Goal: Information Seeking & Learning: Learn about a topic

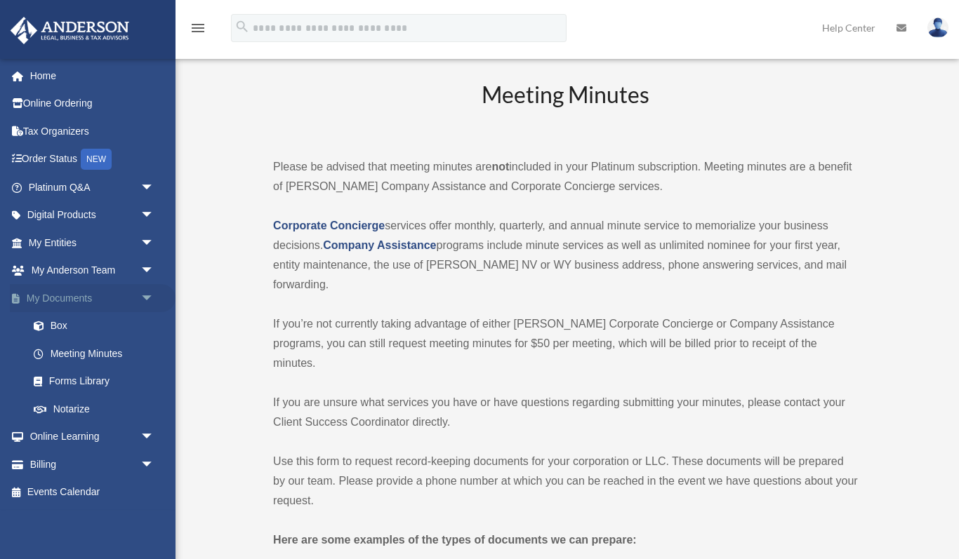
click at [79, 302] on link "My Documents arrow_drop_down" at bounding box center [93, 298] width 166 height 28
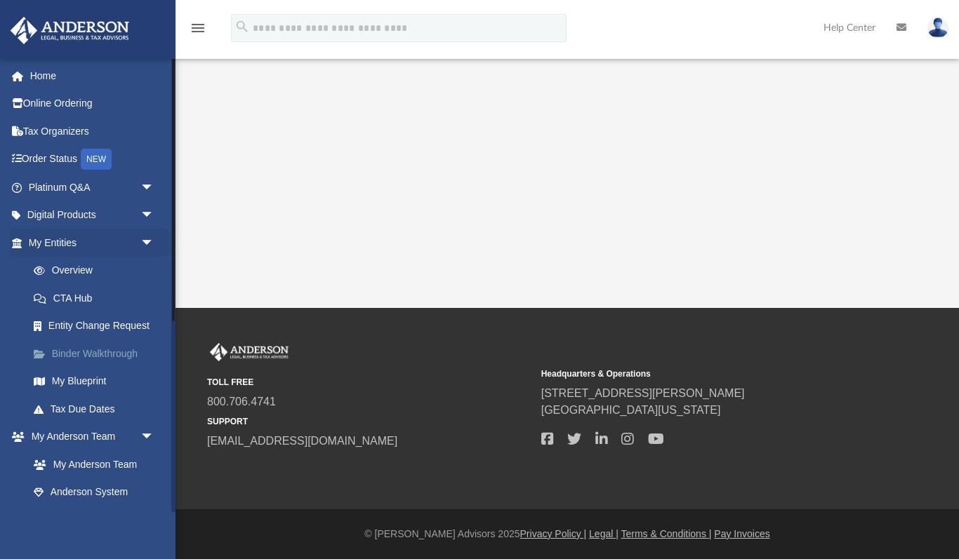
click at [88, 356] on link "Binder Walkthrough" at bounding box center [98, 354] width 156 height 28
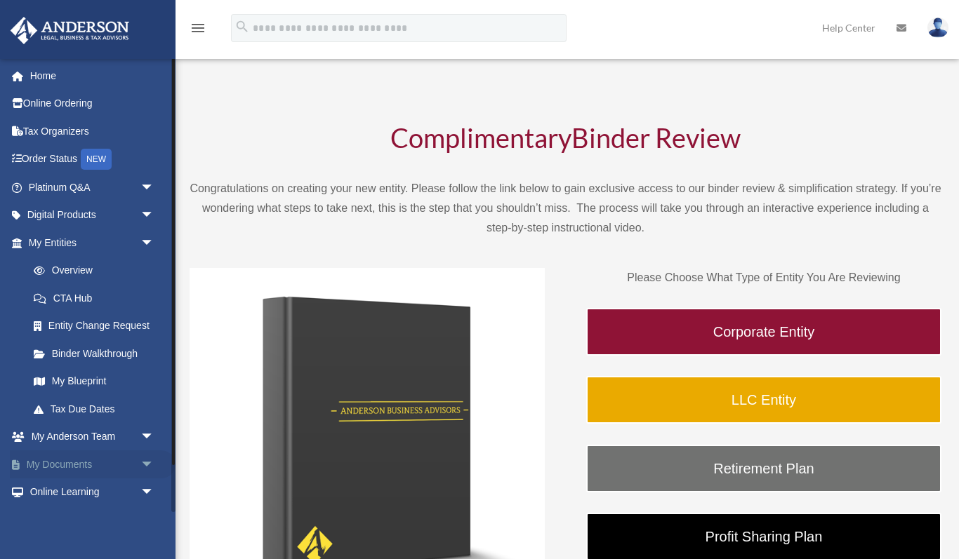
click at [107, 462] on link "My Documents arrow_drop_down" at bounding box center [93, 465] width 166 height 28
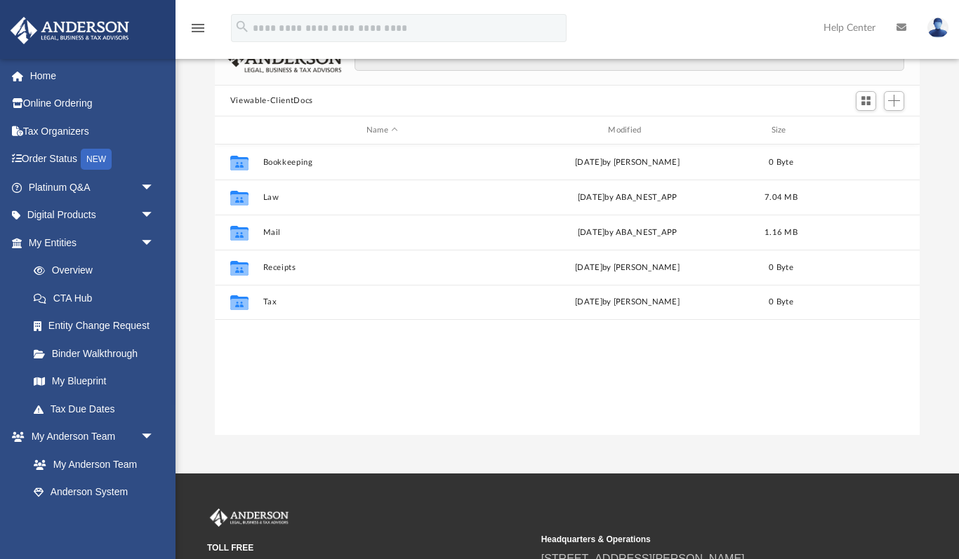
scroll to position [67, 0]
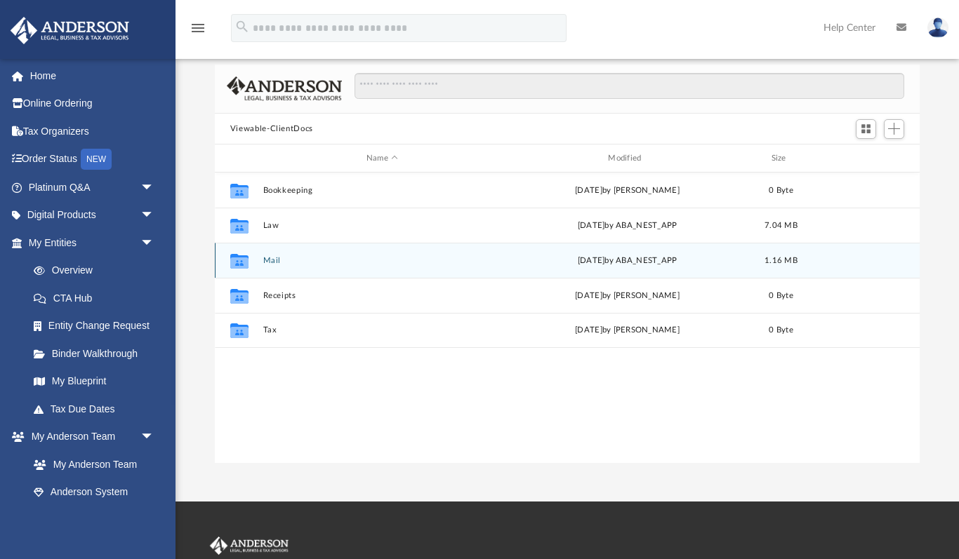
click at [277, 258] on button "Mail" at bounding box center [382, 260] width 239 height 9
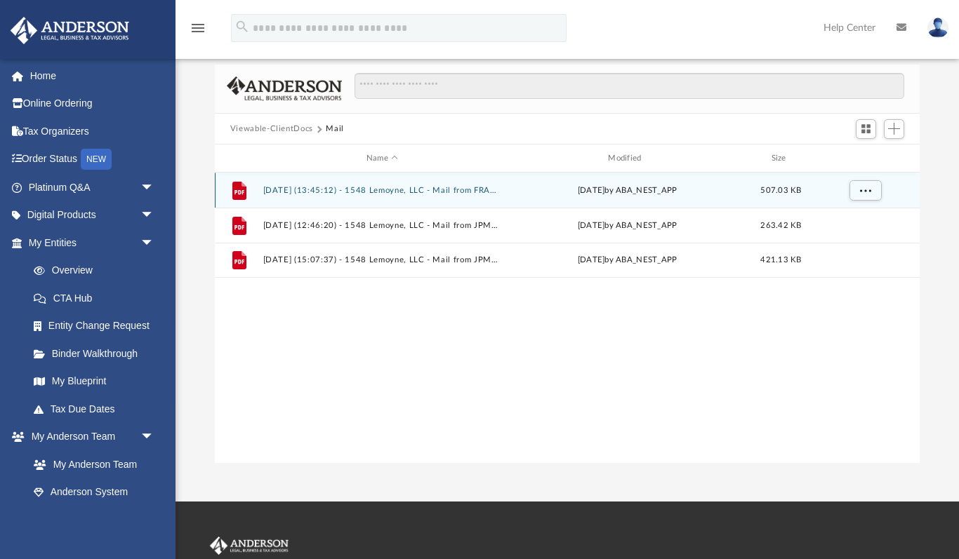
click at [320, 189] on button "2025.06.05 (13:45:12) - 1548 Lemoyne, LLC - Mail from FRANCHISE TAX BOARD.pdf" at bounding box center [382, 190] width 239 height 9
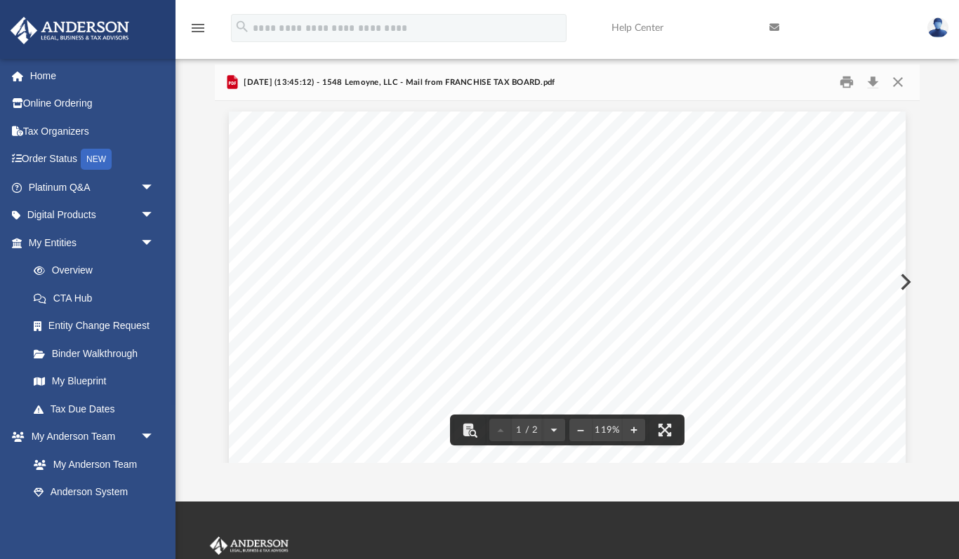
drag, startPoint x: 846, startPoint y: 263, endPoint x: 758, endPoint y: 265, distance: 87.8
click at [758, 265] on div "Page 1" at bounding box center [567, 553] width 677 height 882
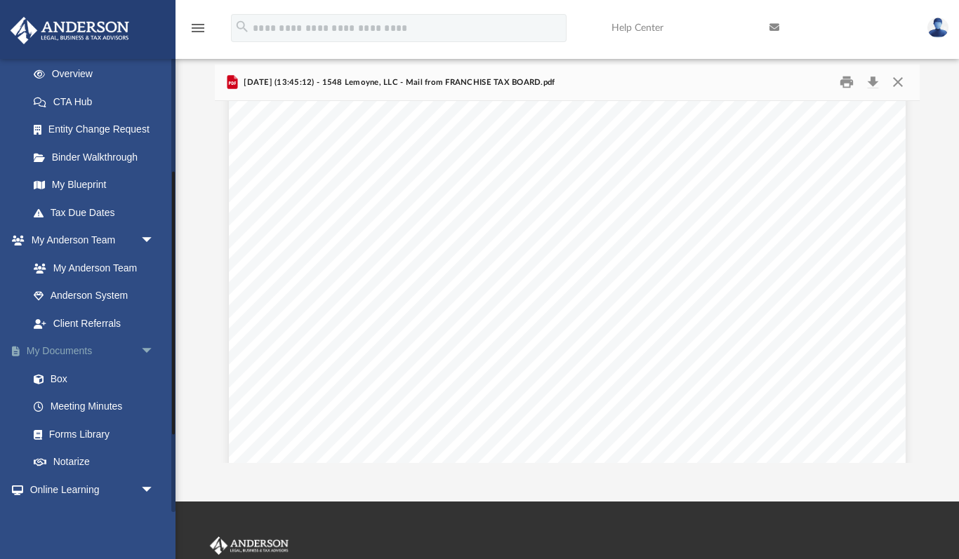
scroll to position [199, 0]
click at [60, 372] on link "Box" at bounding box center [98, 377] width 156 height 28
click at [59, 377] on link "Box" at bounding box center [98, 377] width 156 height 28
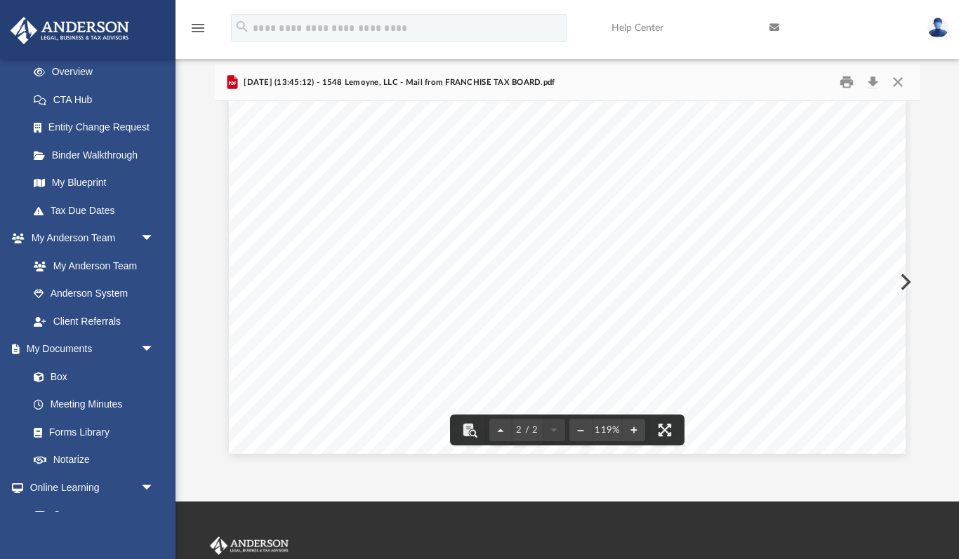
scroll to position [1442, 0]
click at [76, 380] on link "Box" at bounding box center [98, 377] width 156 height 28
click at [895, 81] on button "Close" at bounding box center [897, 83] width 25 height 22
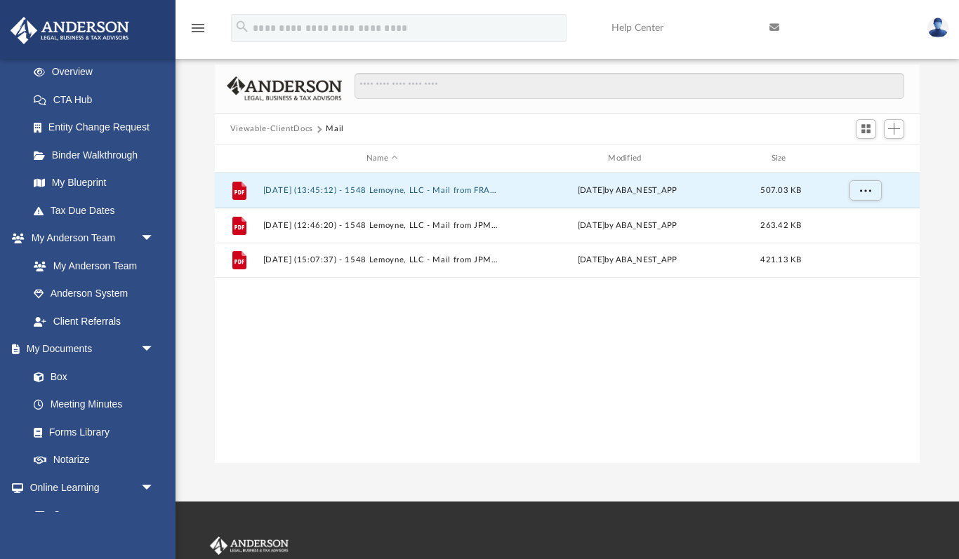
scroll to position [0, 0]
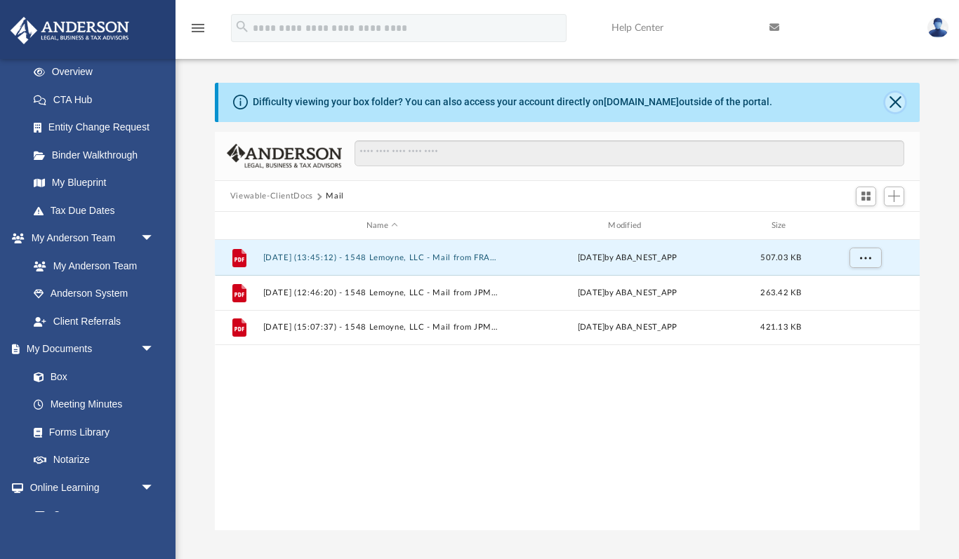
click at [897, 98] on button "Close" at bounding box center [895, 103] width 20 height 20
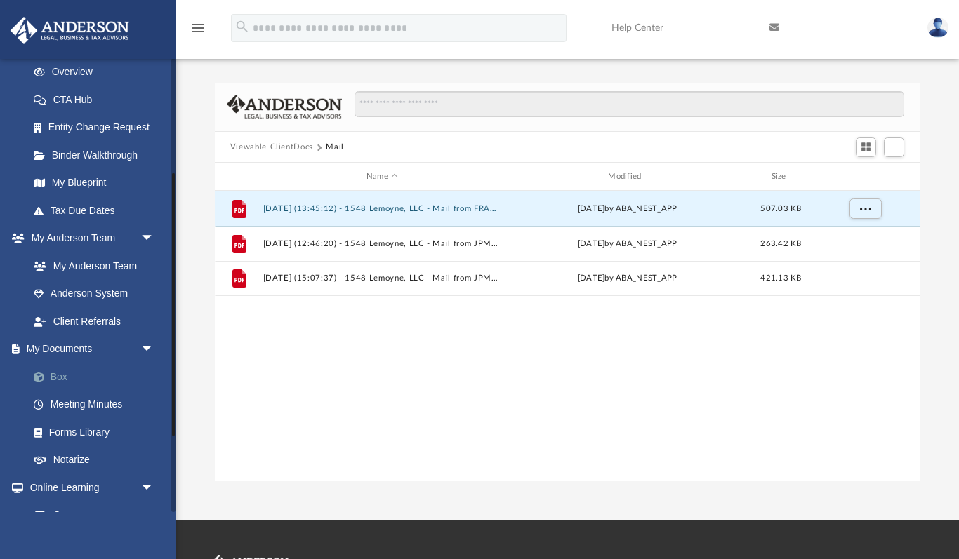
click at [62, 380] on link "Box" at bounding box center [98, 377] width 156 height 28
click at [56, 351] on link "My Documents arrow_drop_down" at bounding box center [93, 350] width 166 height 28
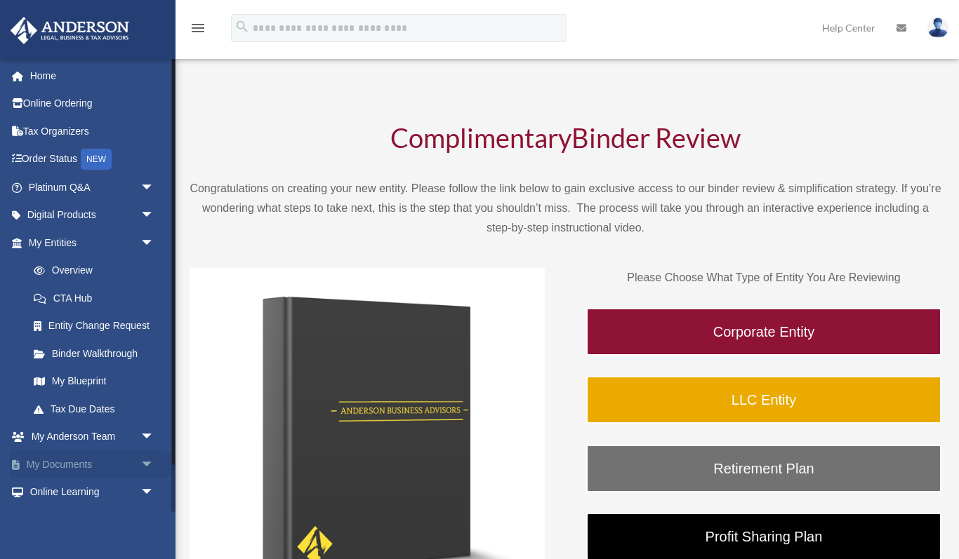
click at [70, 468] on link "My Documents arrow_drop_down" at bounding box center [93, 465] width 166 height 28
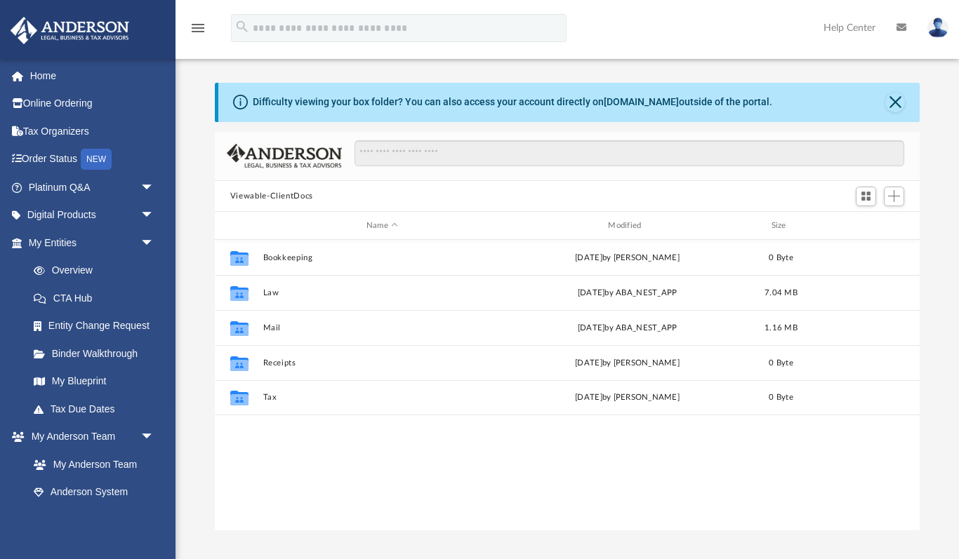
scroll to position [319, 705]
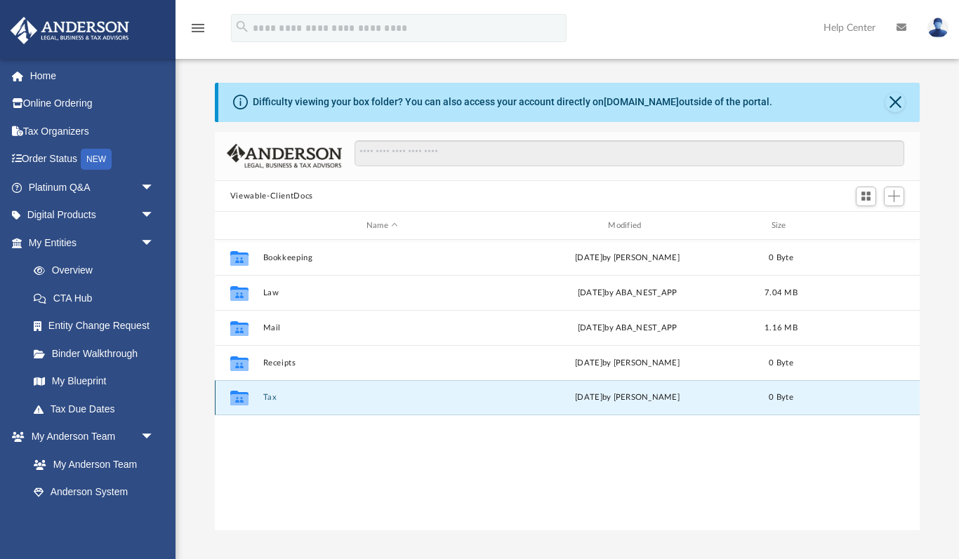
click at [275, 397] on button "Tax" at bounding box center [382, 398] width 239 height 9
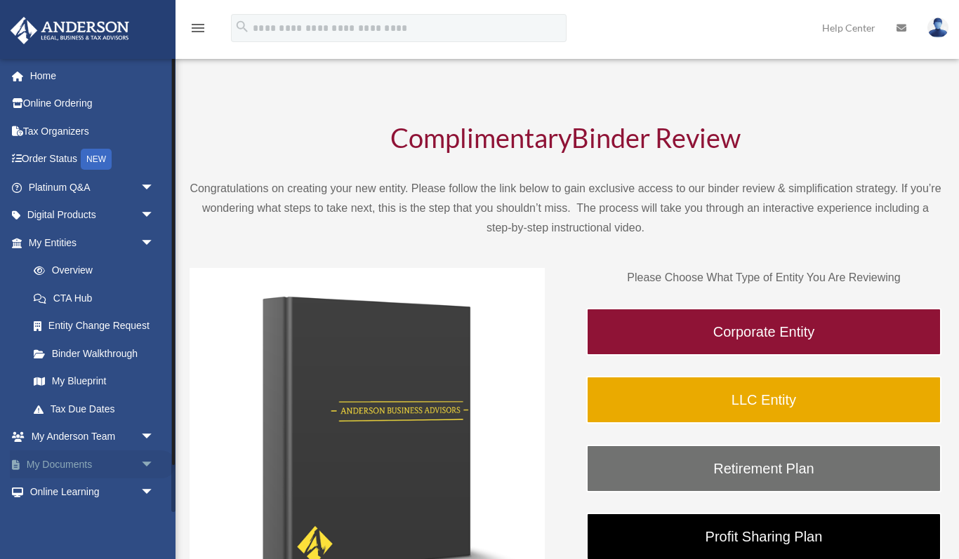
click at [95, 472] on link "My Documents arrow_drop_down" at bounding box center [93, 465] width 166 height 28
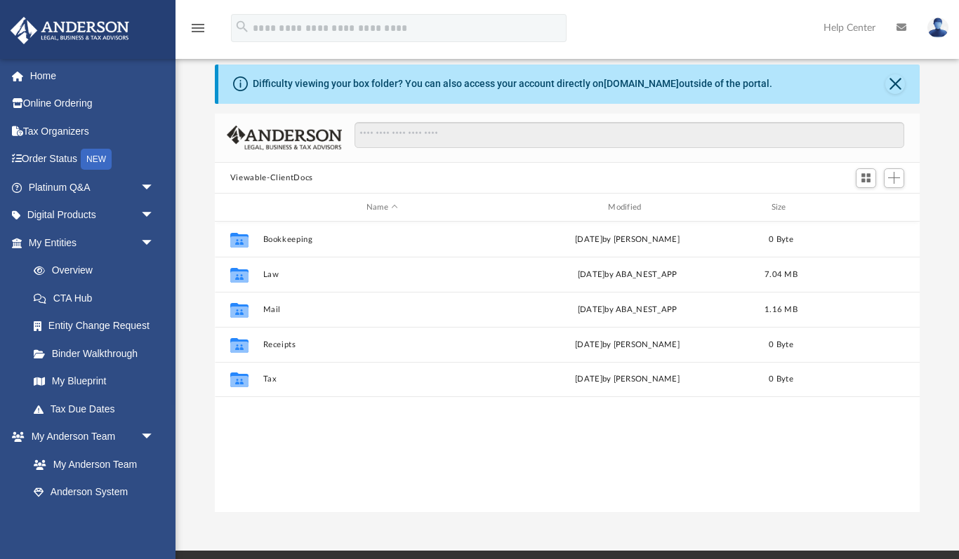
scroll to position [19, 0]
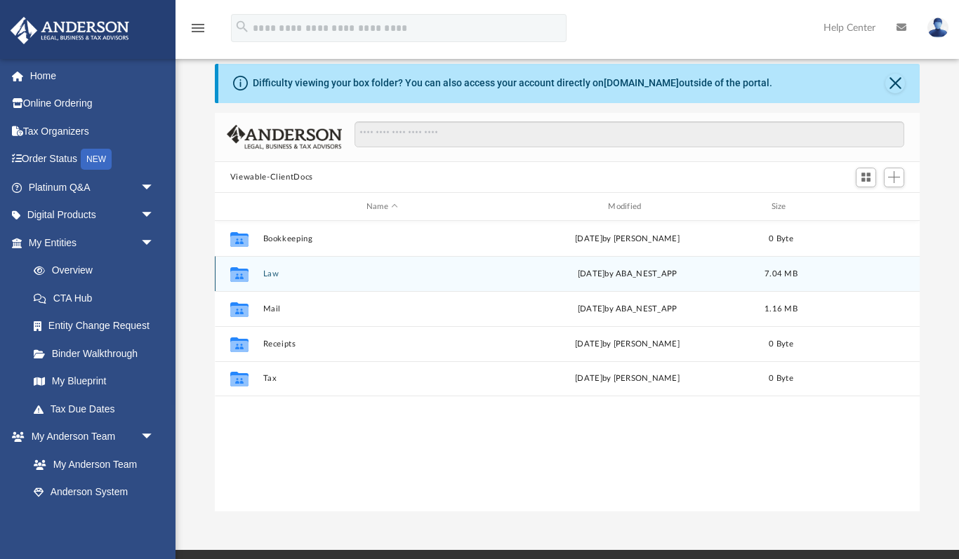
click at [274, 274] on button "Law" at bounding box center [382, 274] width 239 height 9
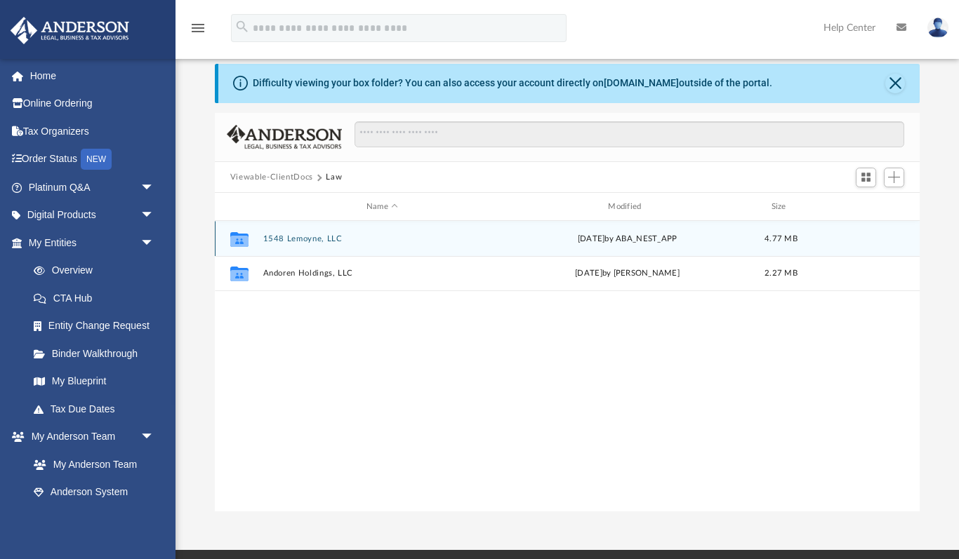
click at [298, 244] on div "Collaborated Folder 1548 Lemoyne, LLC [DATE] by ABA_NEST_APP 4.77 MB" at bounding box center [567, 238] width 705 height 35
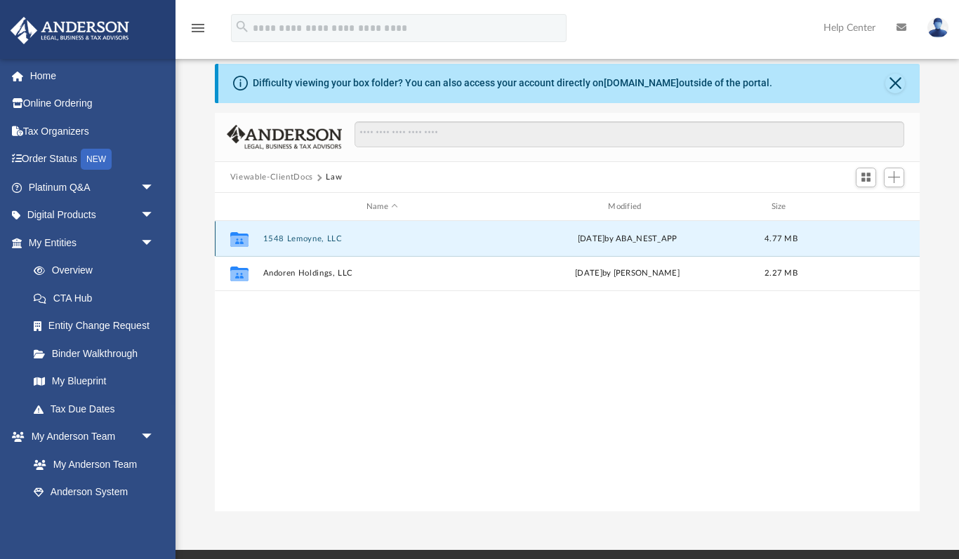
click at [288, 239] on button "1548 Lemoyne, LLC" at bounding box center [382, 238] width 239 height 9
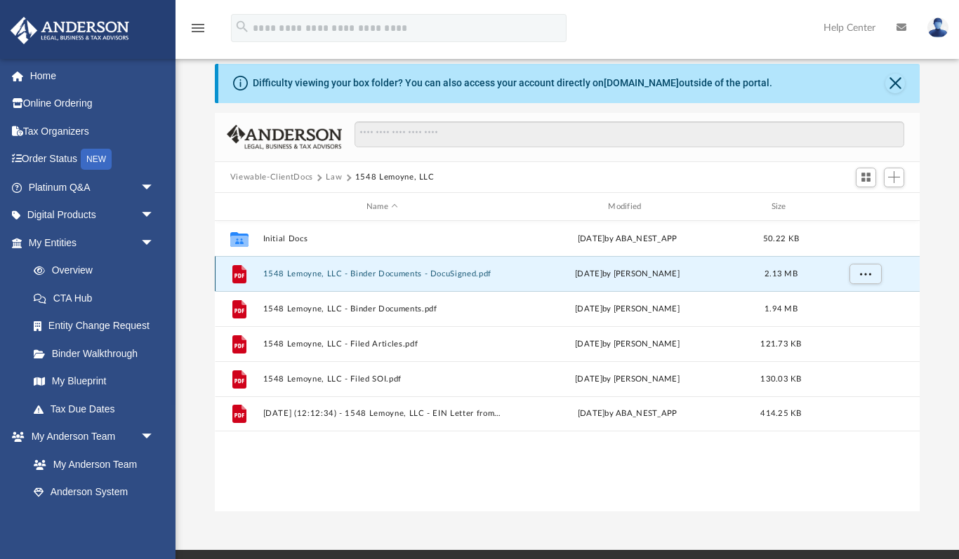
click at [323, 270] on button "1548 Lemoyne, LLC - Binder Documents - DocuSigned.pdf" at bounding box center [382, 274] width 239 height 9
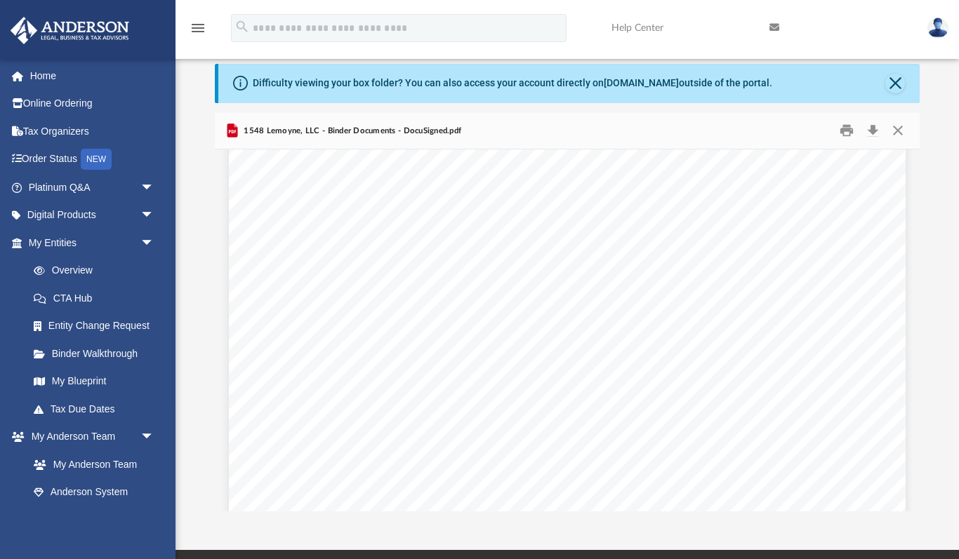
scroll to position [3080, 0]
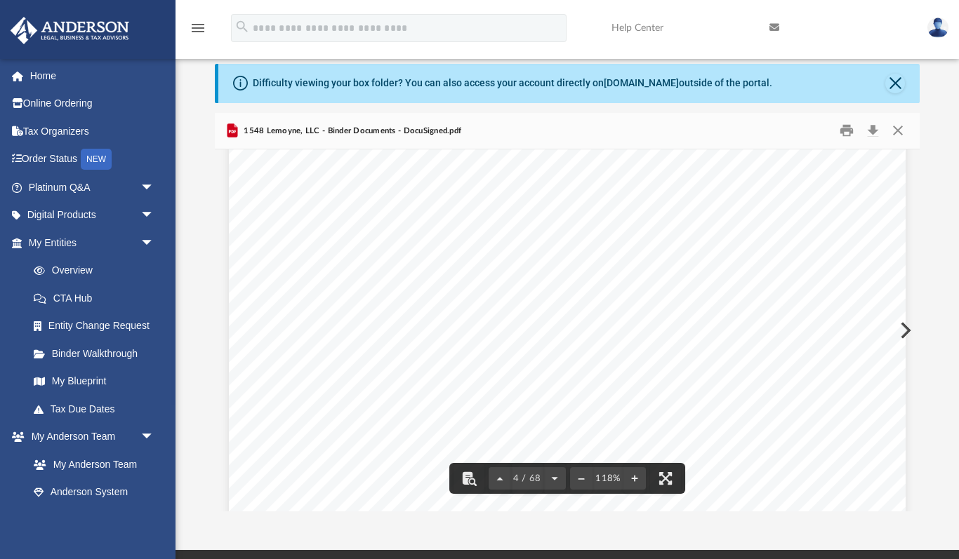
click at [421, 249] on span "here" at bounding box center [424, 247] width 23 height 13
click at [425, 250] on span "here" at bounding box center [424, 247] width 23 height 13
click at [500, 248] on div "Common Banking Account Questions Who will be the [PERSON_NAME] on the account? …" at bounding box center [567, 208] width 677 height 876
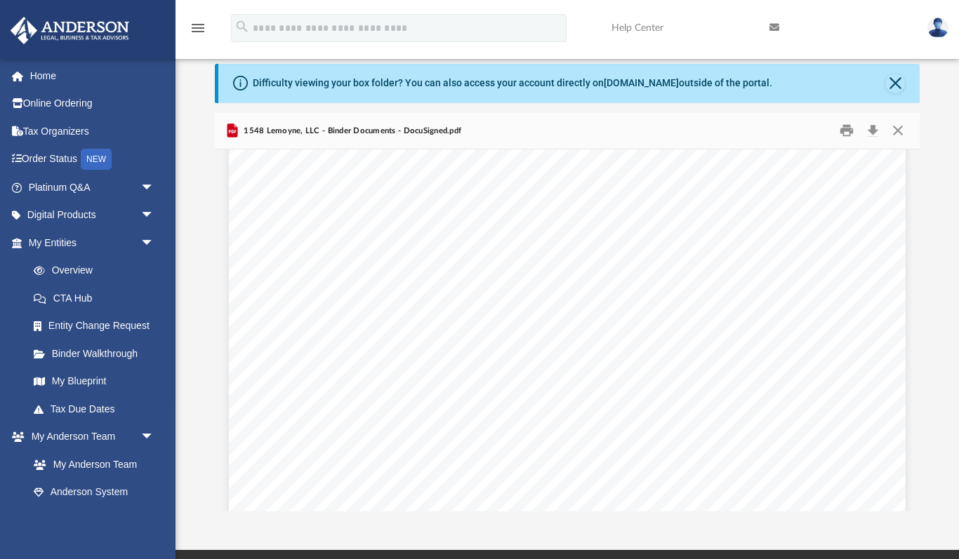
scroll to position [3056, 0]
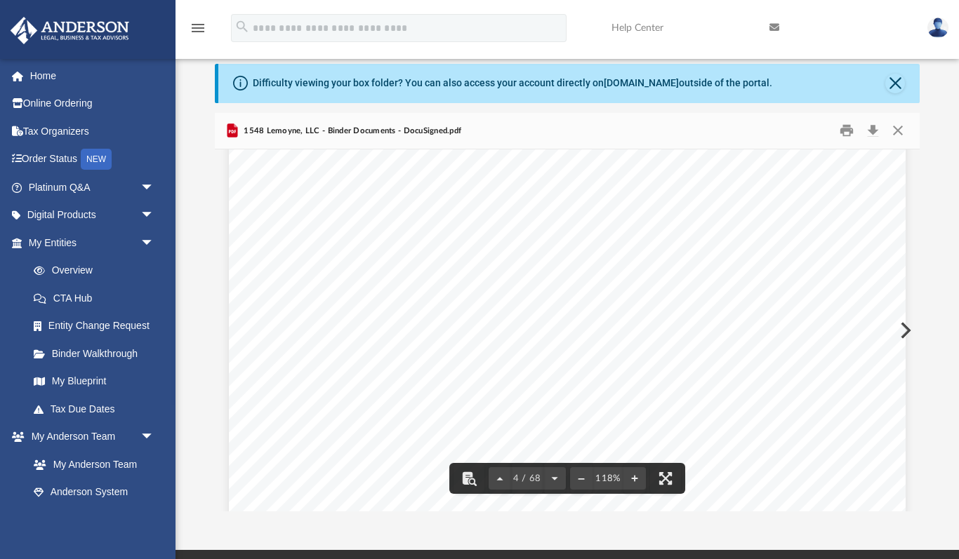
click at [425, 272] on span "here" at bounding box center [424, 271] width 23 height 13
click at [434, 274] on span "here" at bounding box center [424, 271] width 23 height 13
click at [433, 274] on span "here" at bounding box center [424, 271] width 23 height 13
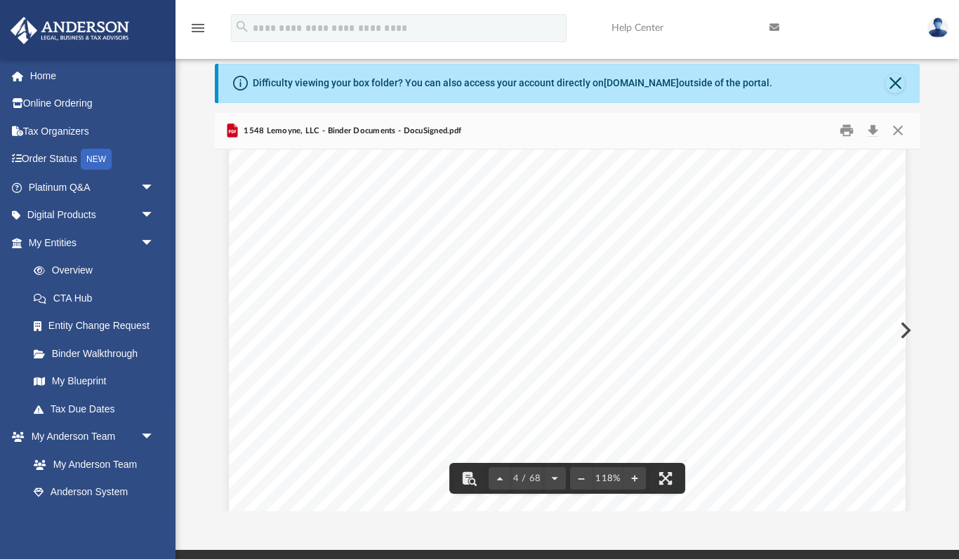
click at [433, 274] on span "here" at bounding box center [424, 271] width 23 height 13
click at [427, 274] on span "here" at bounding box center [424, 271] width 23 height 13
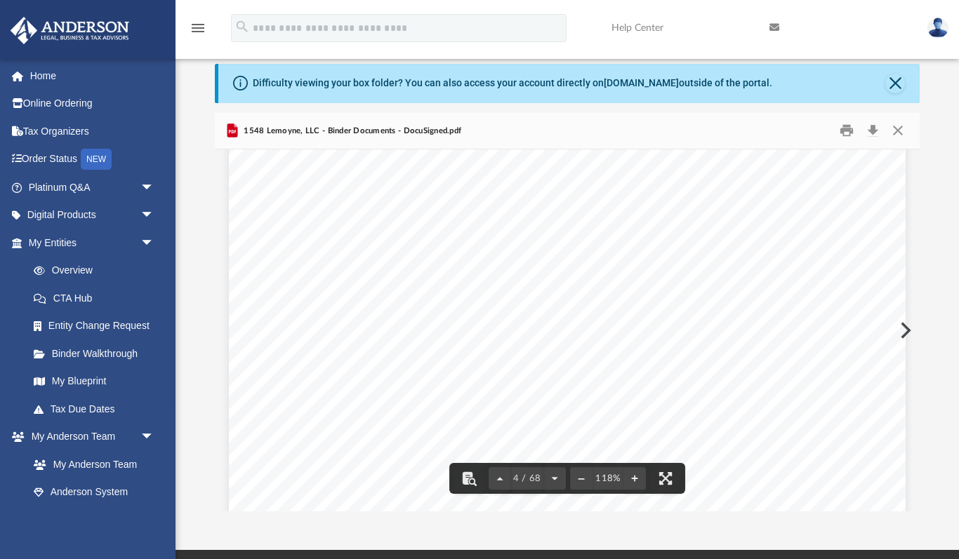
click at [486, 272] on div "Common Banking Account Questions Who will be the [PERSON_NAME] on the account? …" at bounding box center [567, 232] width 677 height 876
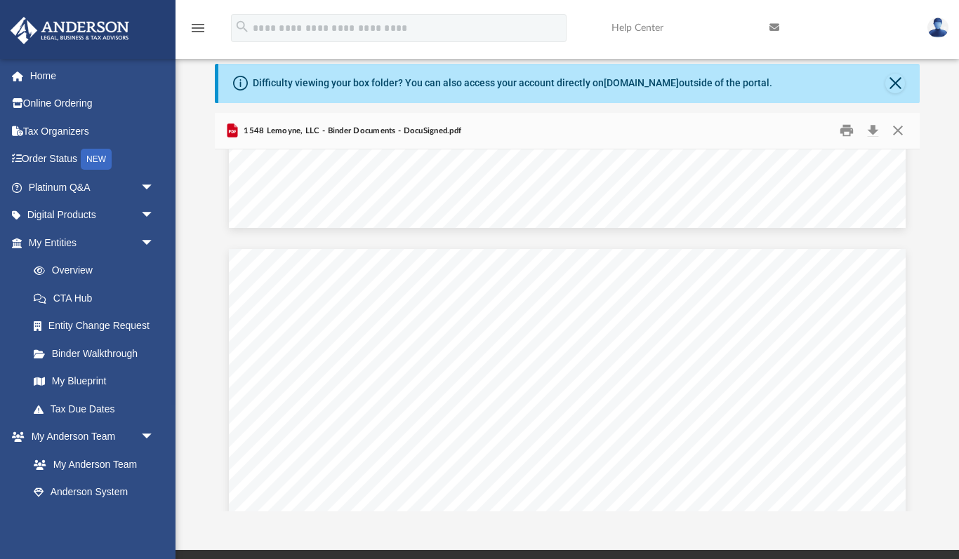
scroll to position [3472, 0]
